Goal: Check status

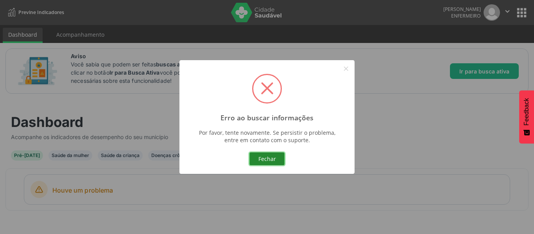
click at [264, 157] on button "Fechar" at bounding box center [266, 158] width 35 height 13
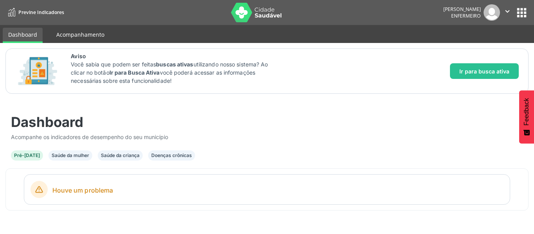
click at [86, 35] on link "Acompanhamento" at bounding box center [80, 35] width 59 height 14
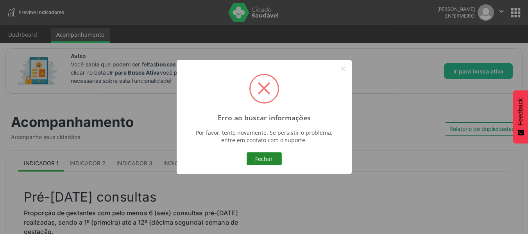
click at [267, 159] on button "Fechar" at bounding box center [263, 158] width 35 height 13
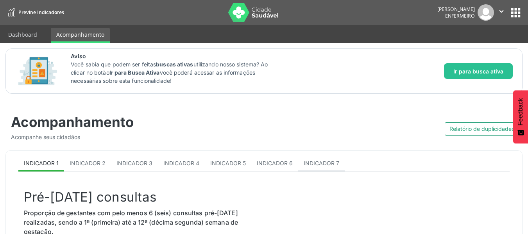
click at [318, 169] on link "Indicador 7" at bounding box center [321, 163] width 46 height 15
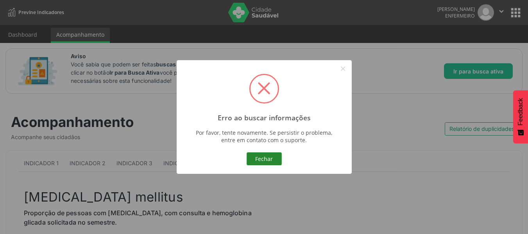
click at [270, 158] on button "Fechar" at bounding box center [263, 158] width 35 height 13
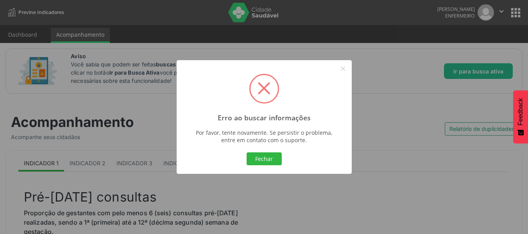
click at [326, 169] on div "Erro ao buscar informações × Por favor, tente novamente. Se persistir o problem…" at bounding box center [264, 117] width 175 height 114
click at [269, 158] on button "Fechar" at bounding box center [263, 158] width 35 height 13
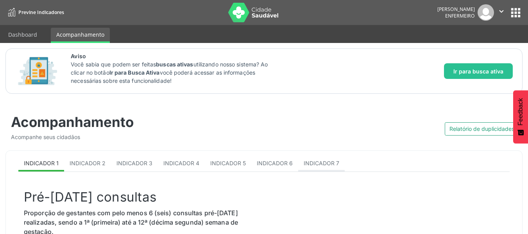
click at [320, 165] on span "Indicador 7" at bounding box center [322, 163] width 36 height 7
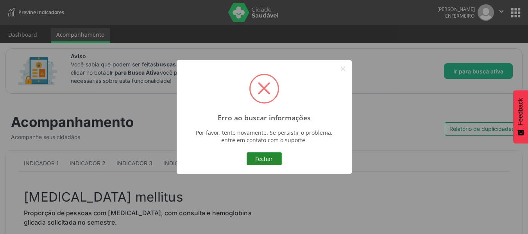
click at [257, 162] on button "Fechar" at bounding box center [263, 158] width 35 height 13
